Goal: Task Accomplishment & Management: Manage account settings

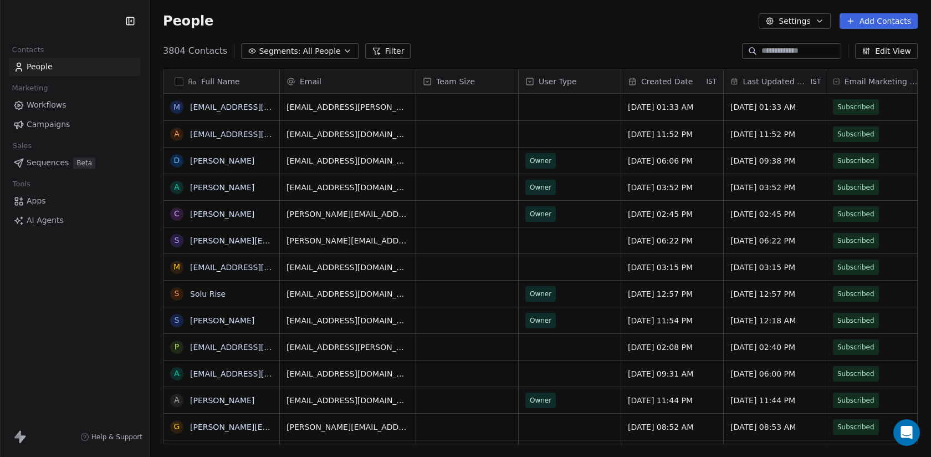
scroll to position [402, 781]
click at [55, 24] on html "Swipe One Contacts People Marketing Workflows Campaigns Sales Sequences Beta To…" at bounding box center [465, 228] width 931 height 457
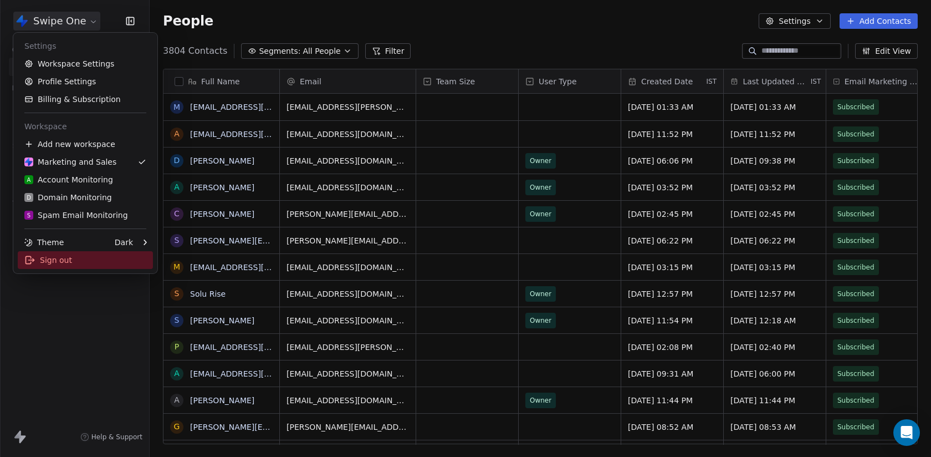
click at [90, 264] on div "Sign out" at bounding box center [85, 260] width 135 height 18
click at [75, 29] on html "Swipe One Contacts People Marketing Workflows Campaigns Sales Pipelines Sequenc…" at bounding box center [465, 228] width 931 height 457
click at [56, 263] on div "Sign out" at bounding box center [85, 260] width 135 height 18
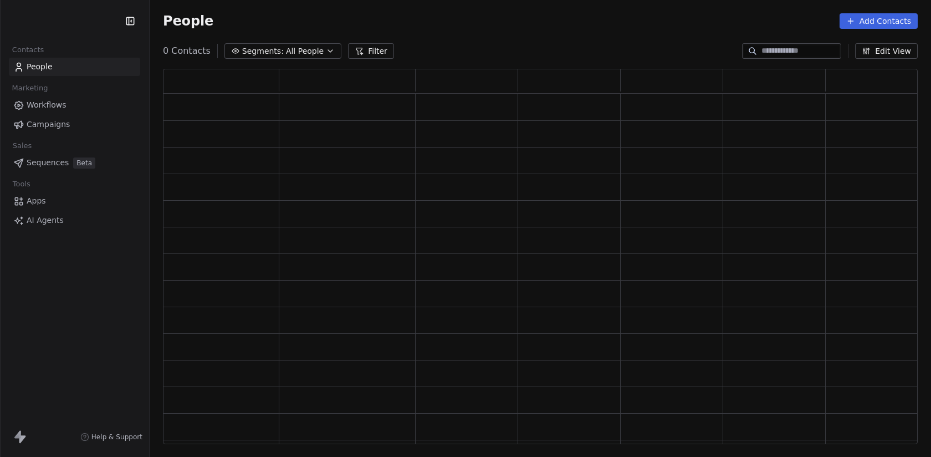
scroll to position [375, 755]
